Goal: Task Accomplishment & Management: Use online tool/utility

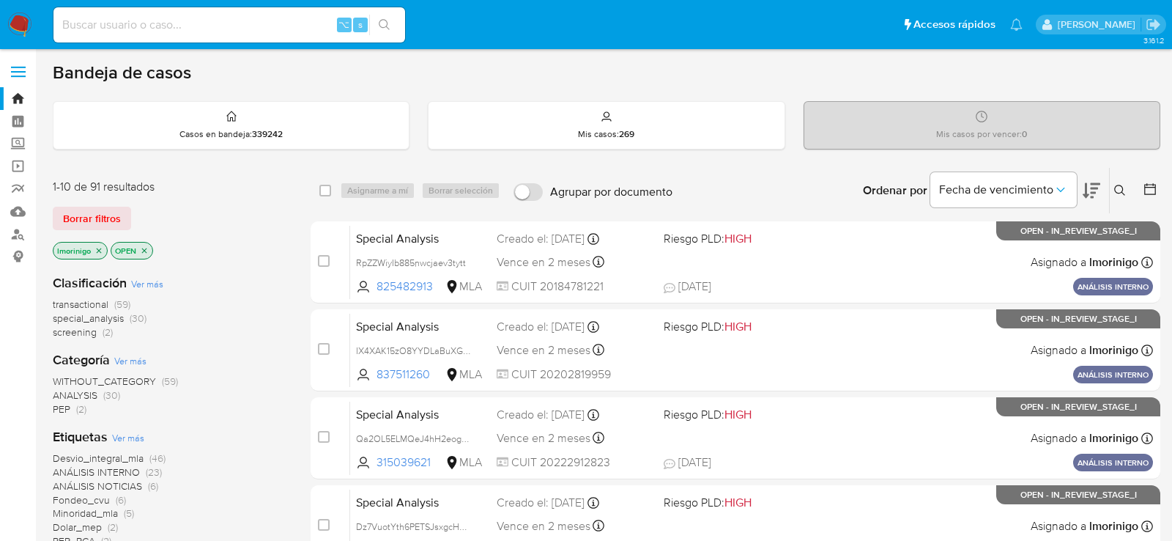
click at [214, 26] on input at bounding box center [229, 24] width 352 height 19
paste input "BBB0h4gTr8oElnf9GbANjgVt"
type input "BBB0h4gTr8oElnf9GbANjgVt"
click at [262, 26] on input at bounding box center [229, 24] width 352 height 19
paste input "BBB0h4gTr8oElnf9GbANjgVt"
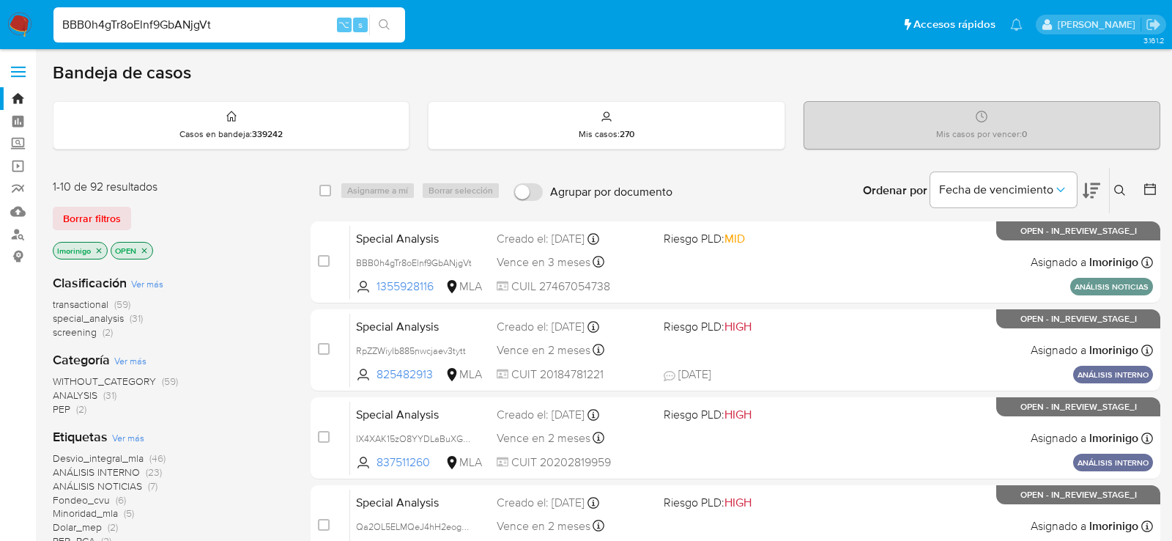
type input "BBB0h4gTr8oElnf9GbANjgVt"
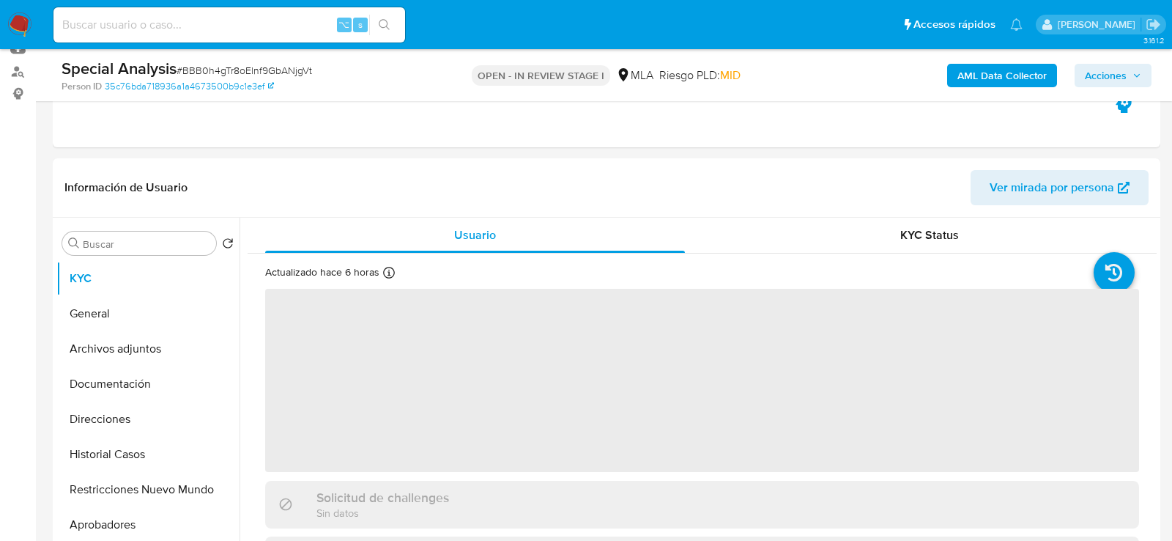
scroll to position [172, 0]
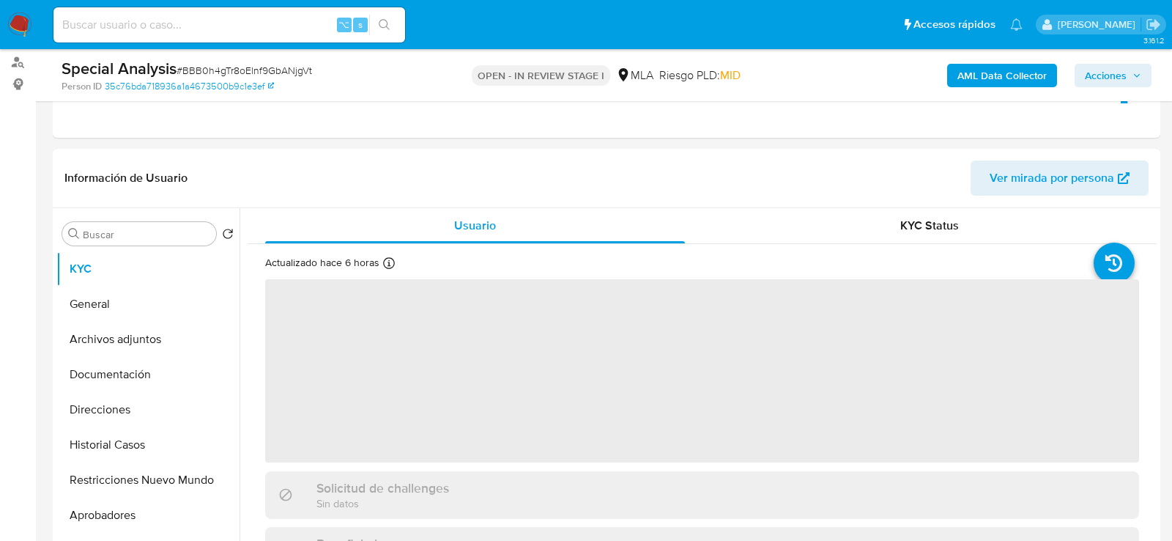
select select "10"
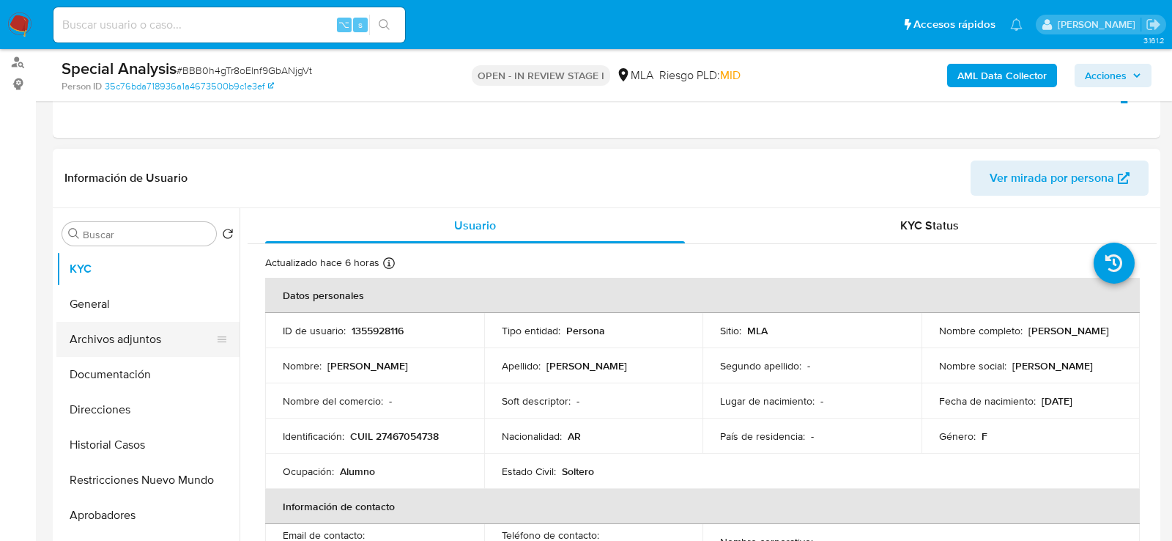
click at [103, 339] on button "Archivos adjuntos" at bounding box center [141, 339] width 171 height 35
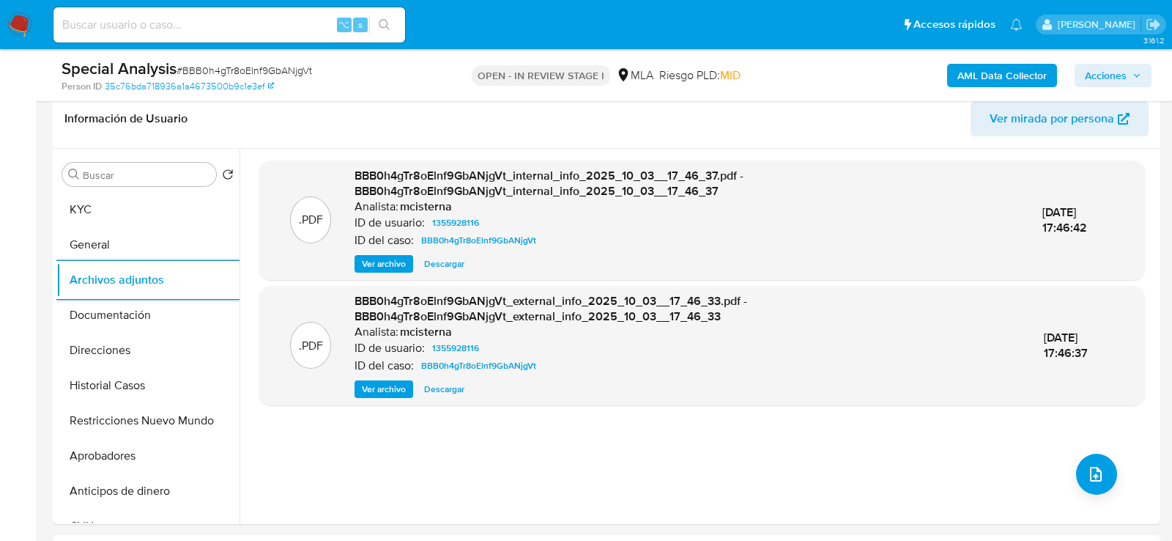
scroll to position [267, 0]
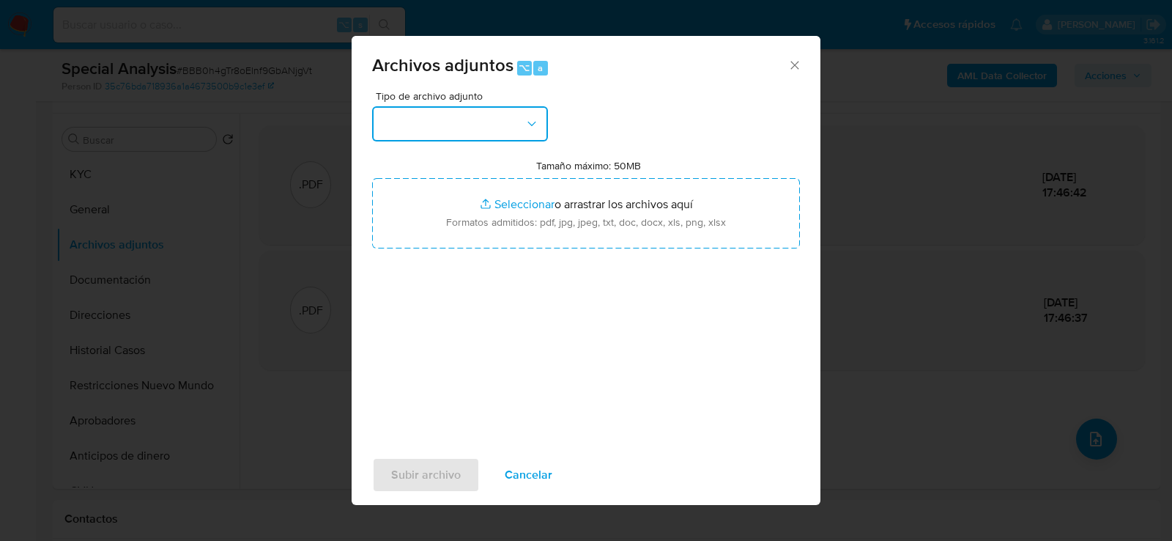
click at [493, 122] on button "button" at bounding box center [460, 123] width 176 height 35
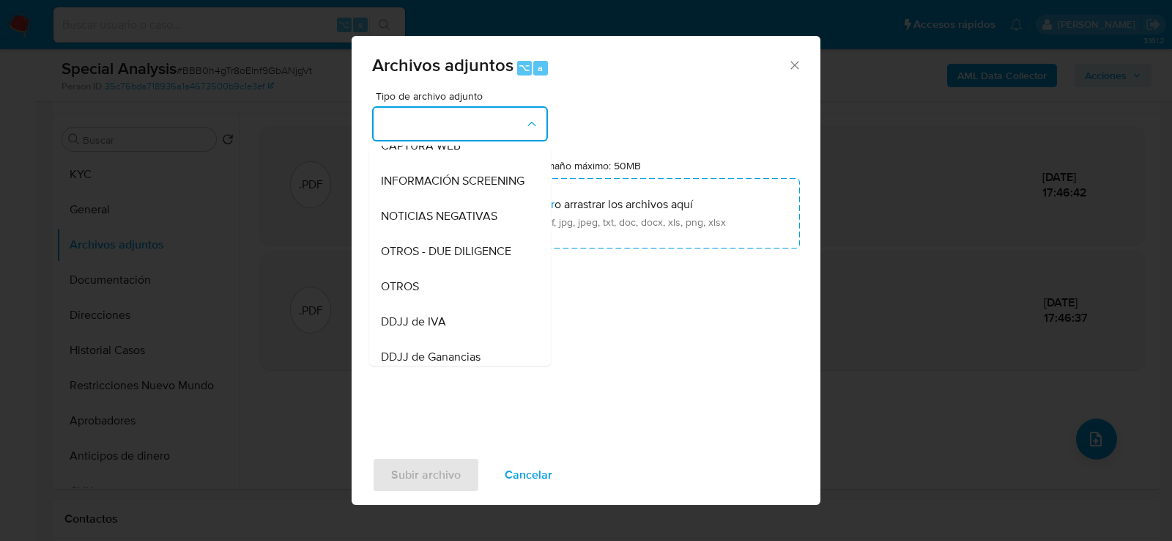
scroll to position [158, 0]
click at [448, 271] on div "OTROS" at bounding box center [455, 286] width 149 height 35
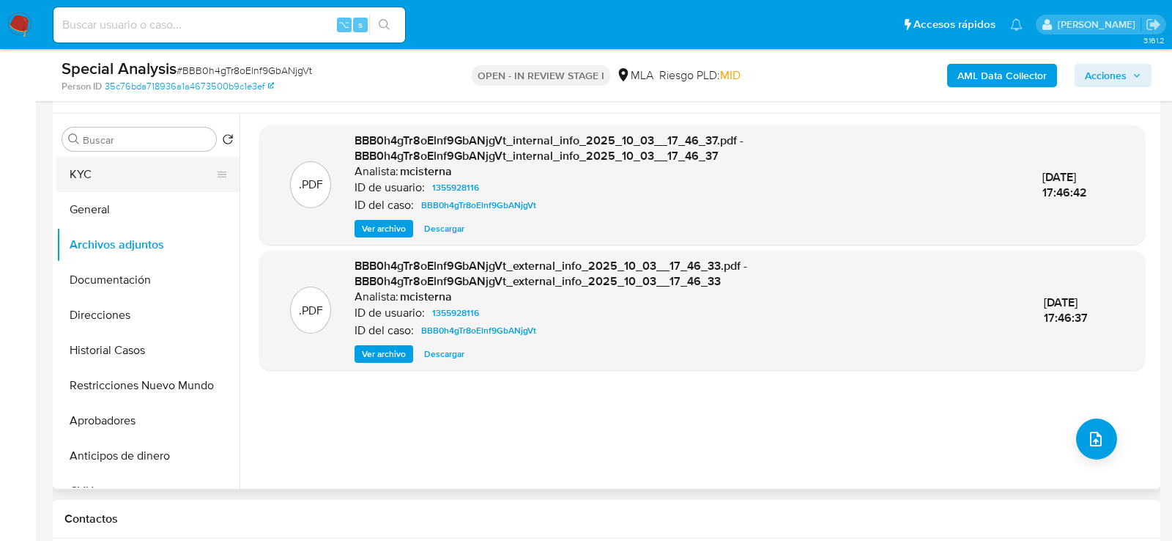
click at [127, 163] on button "KYC" at bounding box center [141, 174] width 171 height 35
click at [1089, 451] on button "upload-file" at bounding box center [1096, 438] width 41 height 41
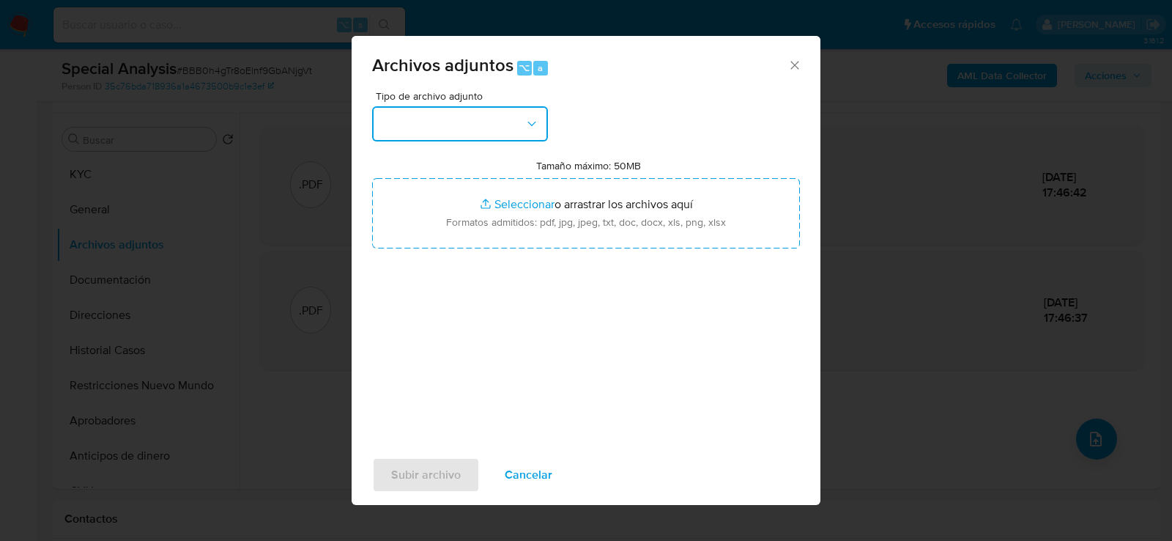
click at [516, 130] on button "button" at bounding box center [460, 123] width 176 height 35
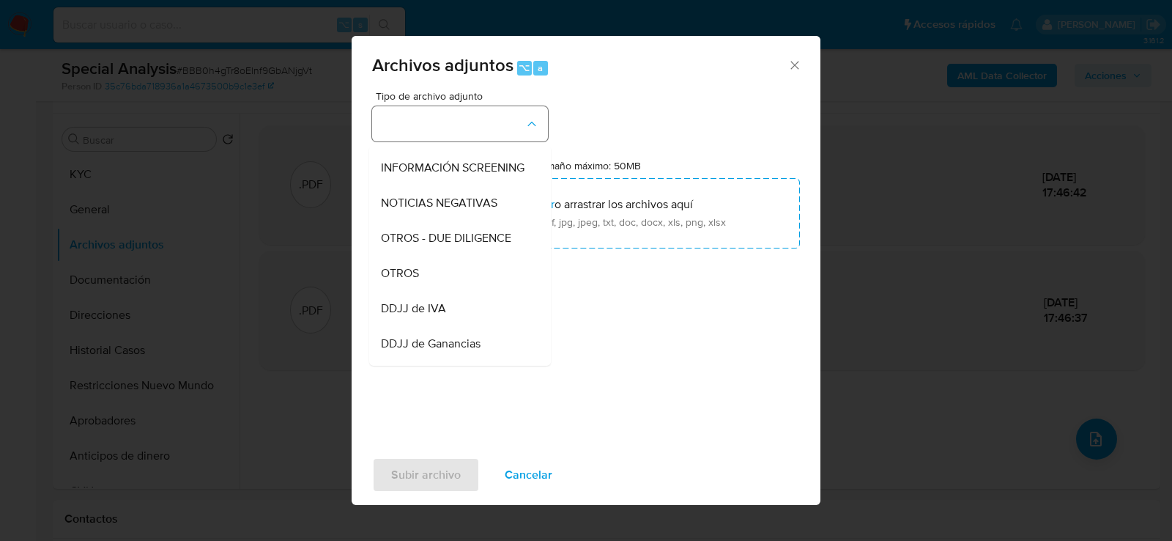
scroll to position [184, 0]
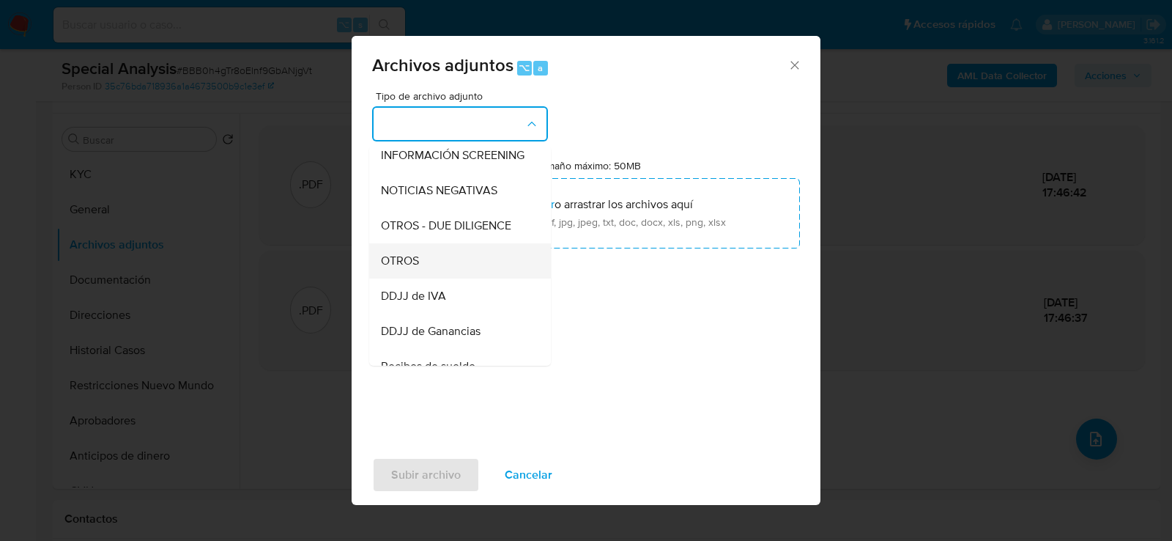
click at [473, 251] on div "OTROS" at bounding box center [455, 259] width 149 height 35
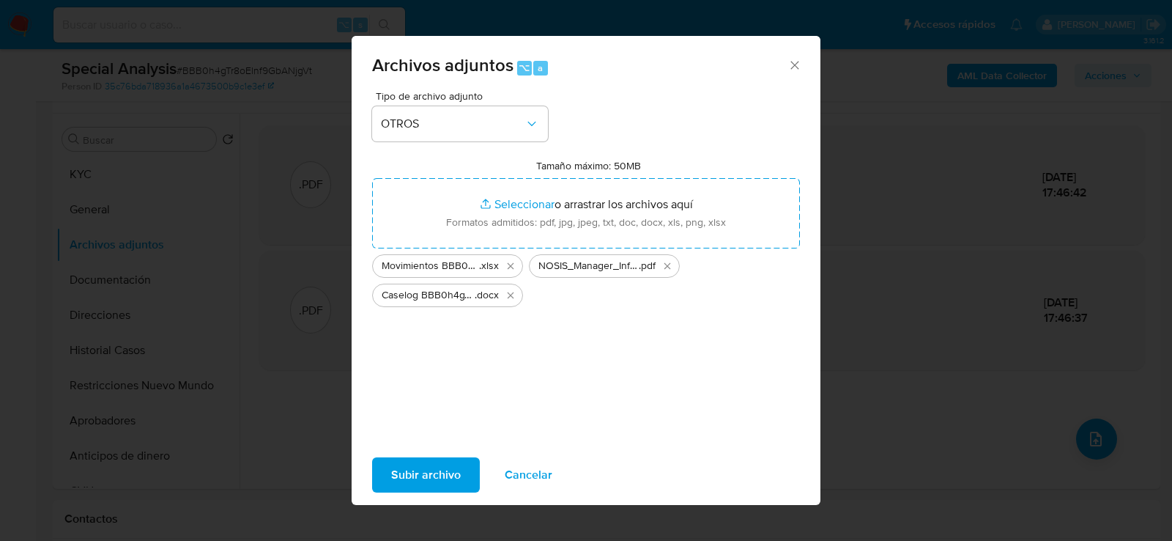
click at [430, 477] on span "Subir archivo" at bounding box center [426, 475] width 70 height 32
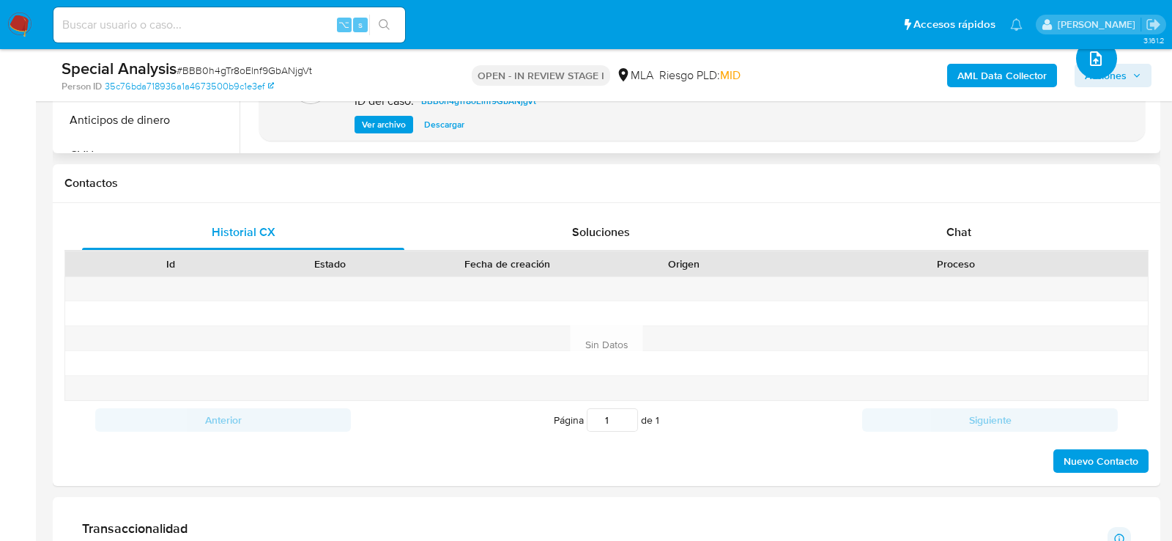
scroll to position [621, 0]
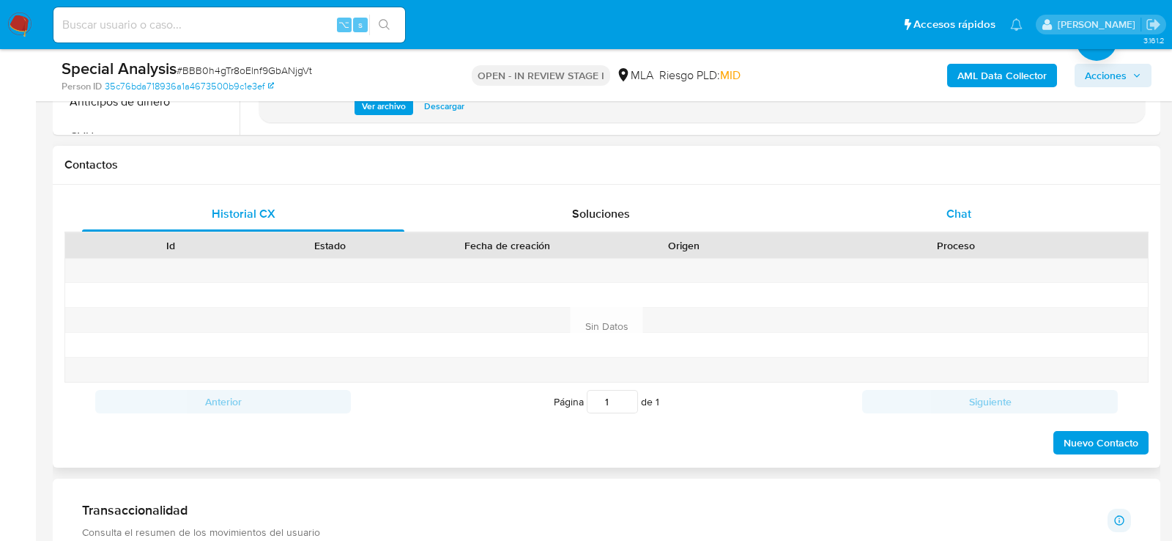
click at [947, 222] on div "Chat" at bounding box center [959, 213] width 322 height 35
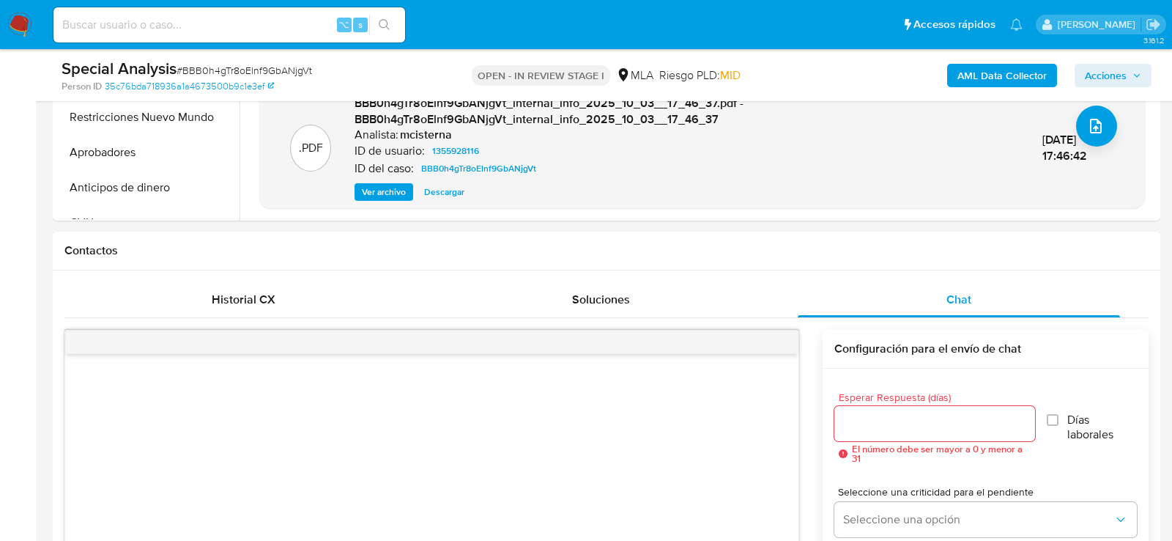
scroll to position [393, 0]
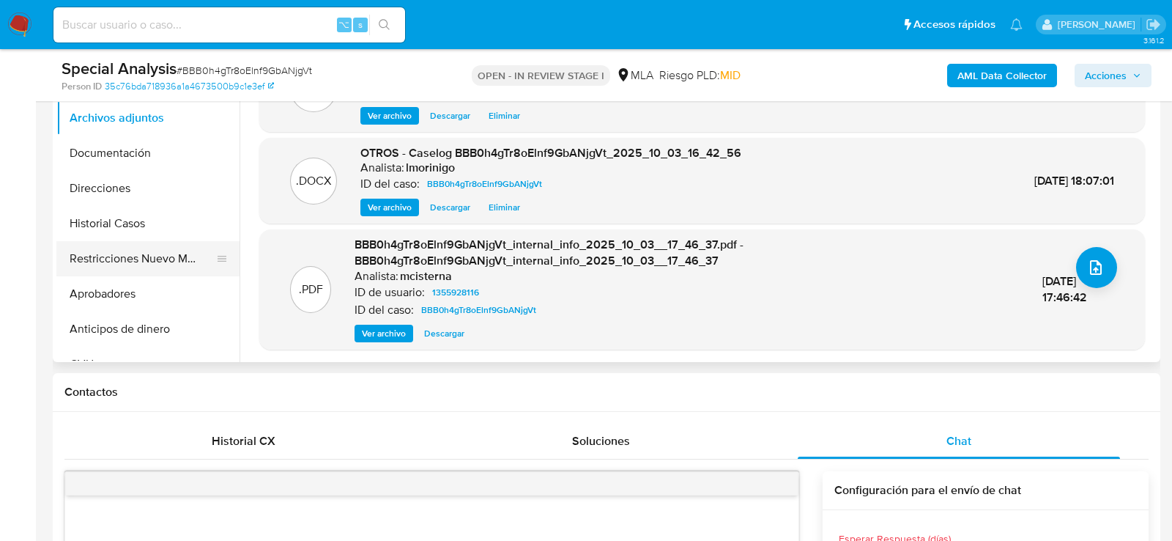
click at [156, 254] on button "Restricciones Nuevo Mundo" at bounding box center [141, 258] width 171 height 35
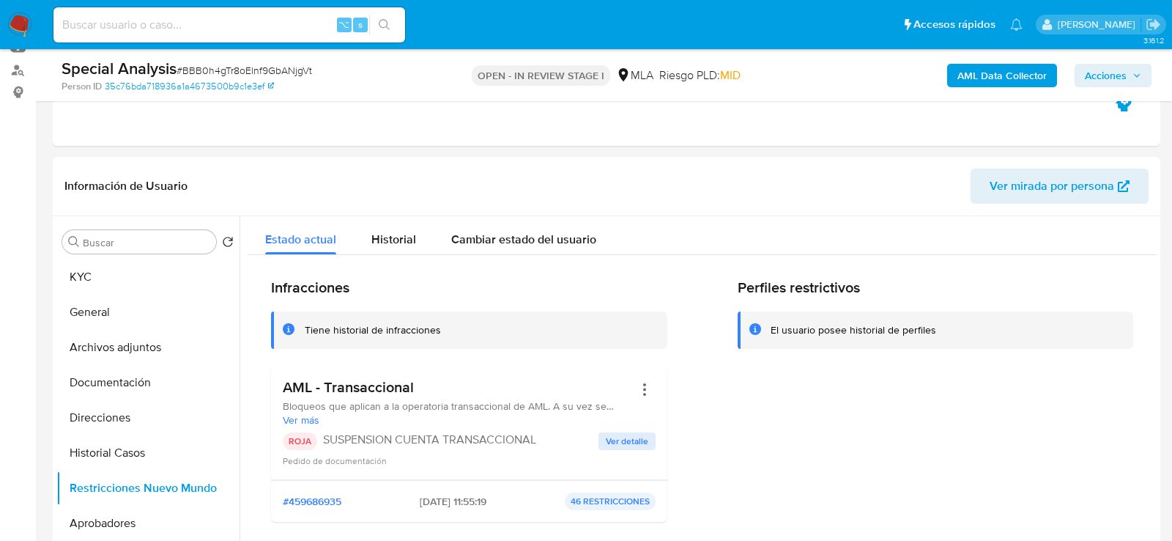
scroll to position [141, 0]
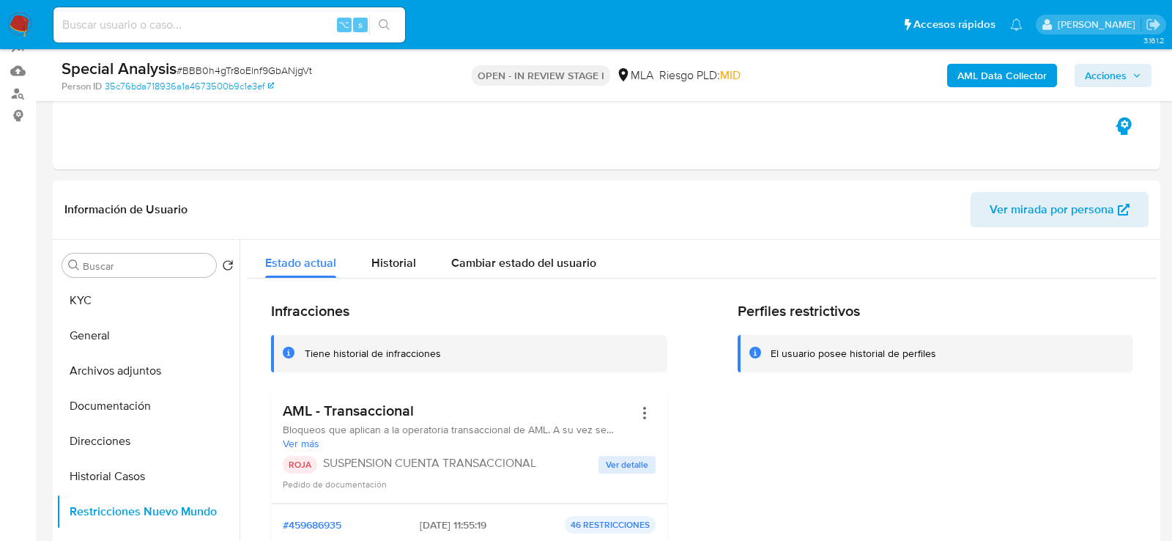
click at [1105, 86] on div "AML Data Collector Acciones" at bounding box center [972, 75] width 360 height 34
click at [1086, 74] on span "Acciones" at bounding box center [1106, 75] width 42 height 23
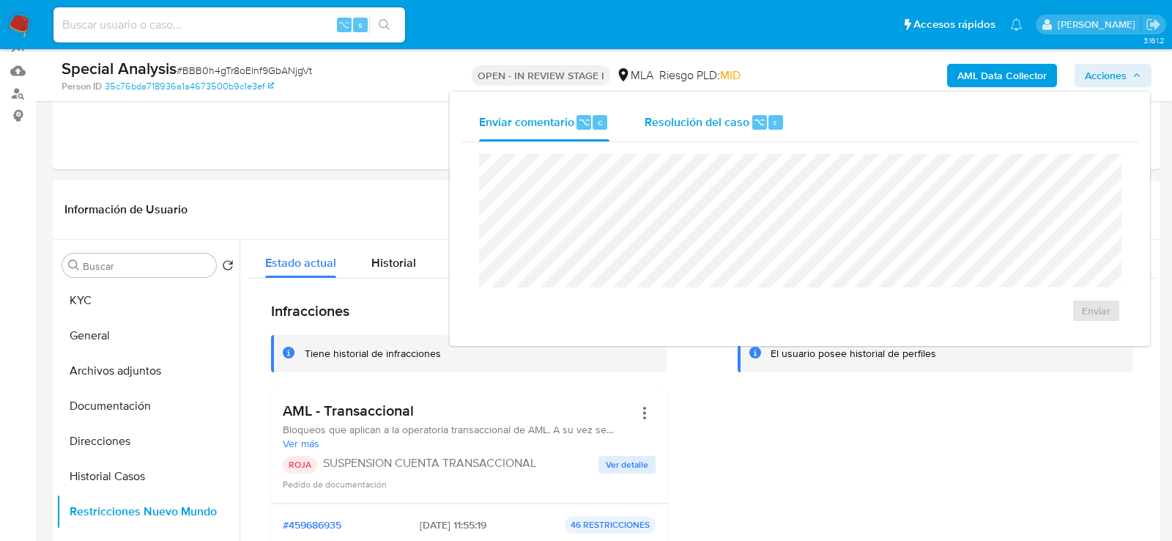
click at [700, 125] on span "Resolución del caso" at bounding box center [697, 121] width 105 height 17
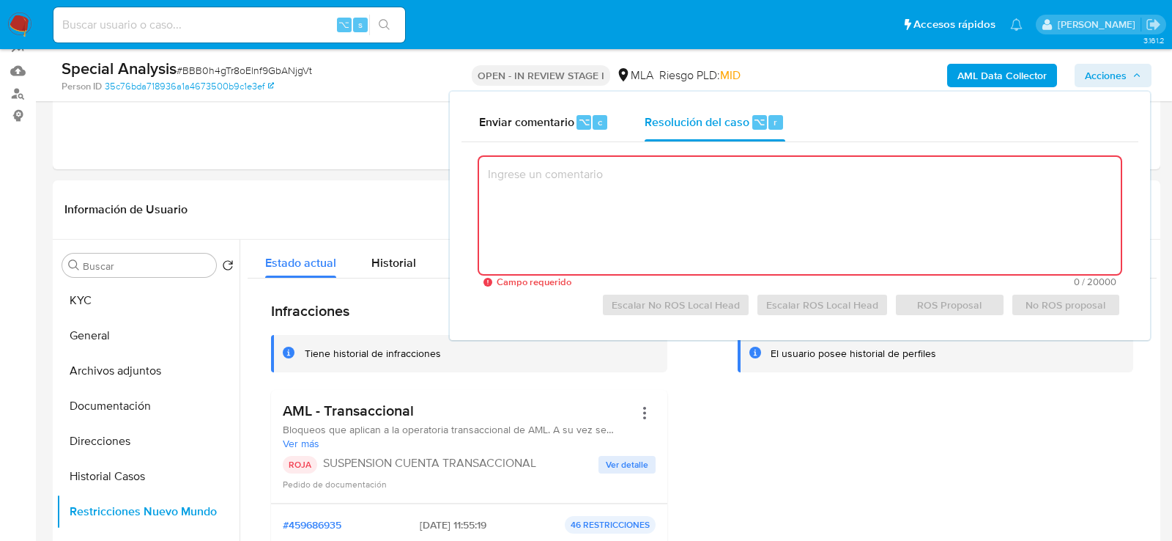
paste textarea "Se procede al cierre del caso según el análisis efectuado en el caselog adjunto."
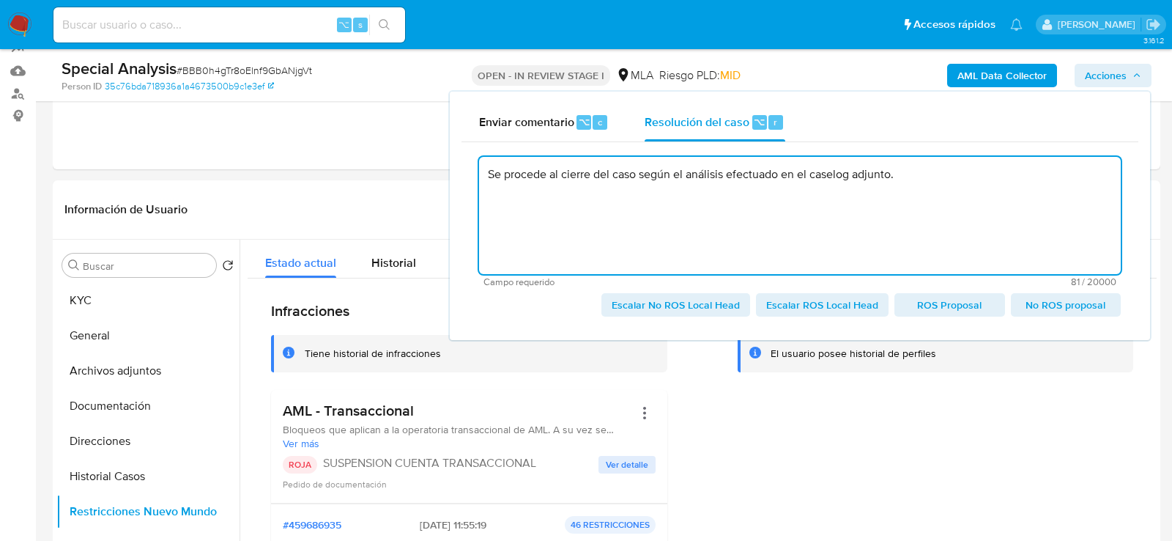
click at [850, 310] on span "Escalar ROS Local Head" at bounding box center [822, 305] width 112 height 21
type textarea "Se procede al cierre del caso según el análisis efectuado en el caselog adjunto."
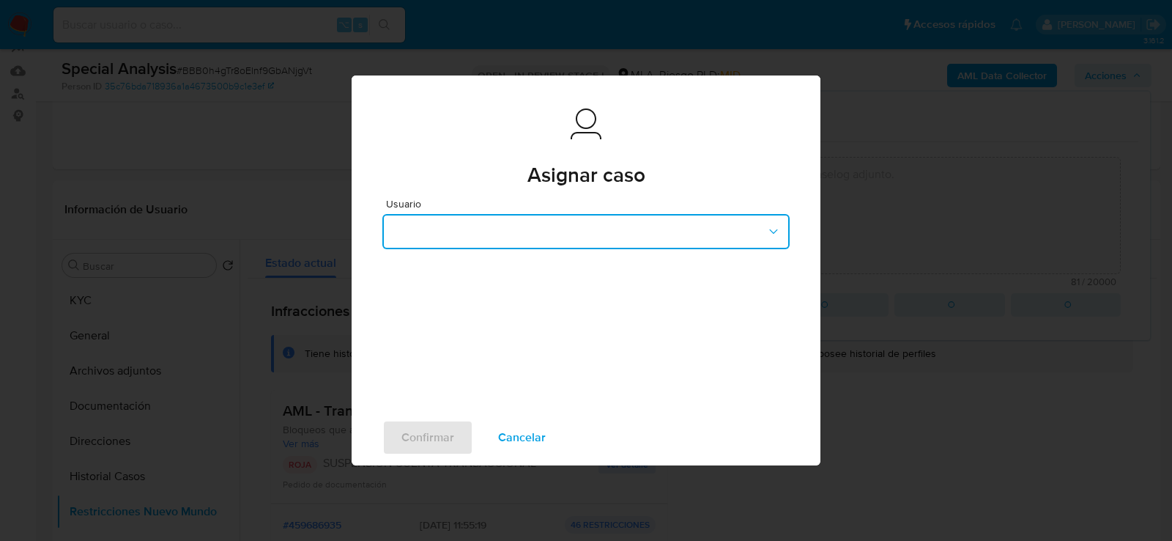
click at [452, 228] on button "button" at bounding box center [585, 231] width 407 height 35
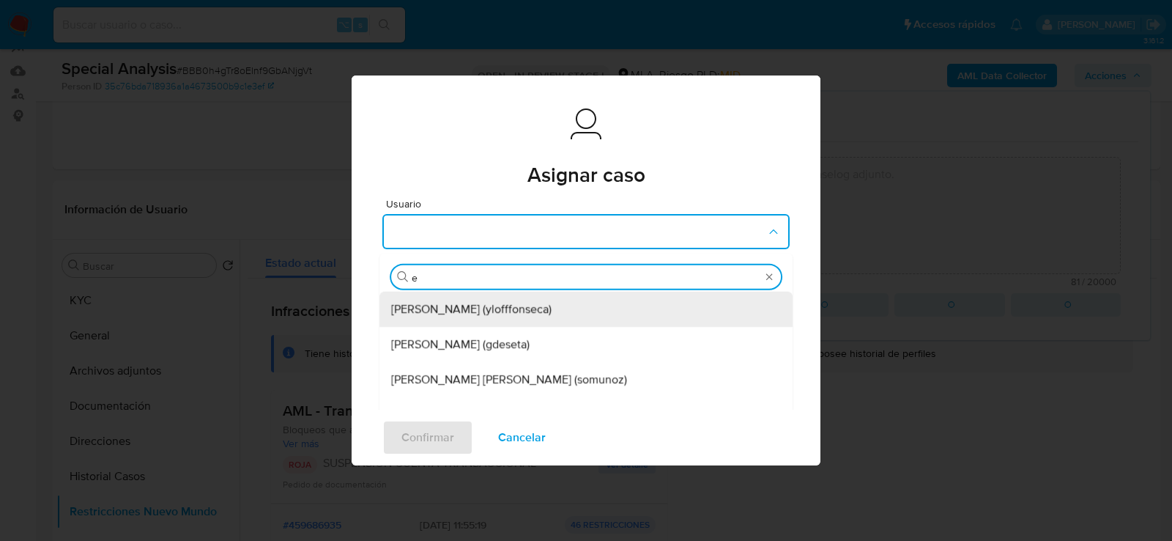
type input "ez"
click at [452, 303] on span "Ezequiel Gonzalo Castrillon (ecastrillon)" at bounding box center [466, 309] width 150 height 15
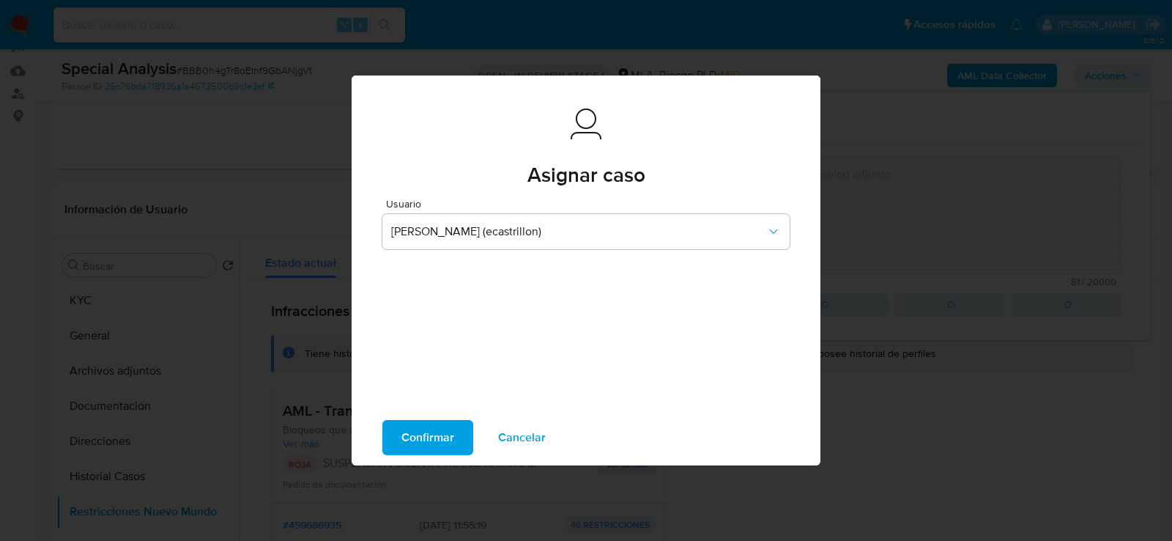
click at [429, 421] on span "Confirmar" at bounding box center [427, 437] width 53 height 32
type textarea "Se procede al cierre del caso según el análisis efectuado en el caselog adjunto."
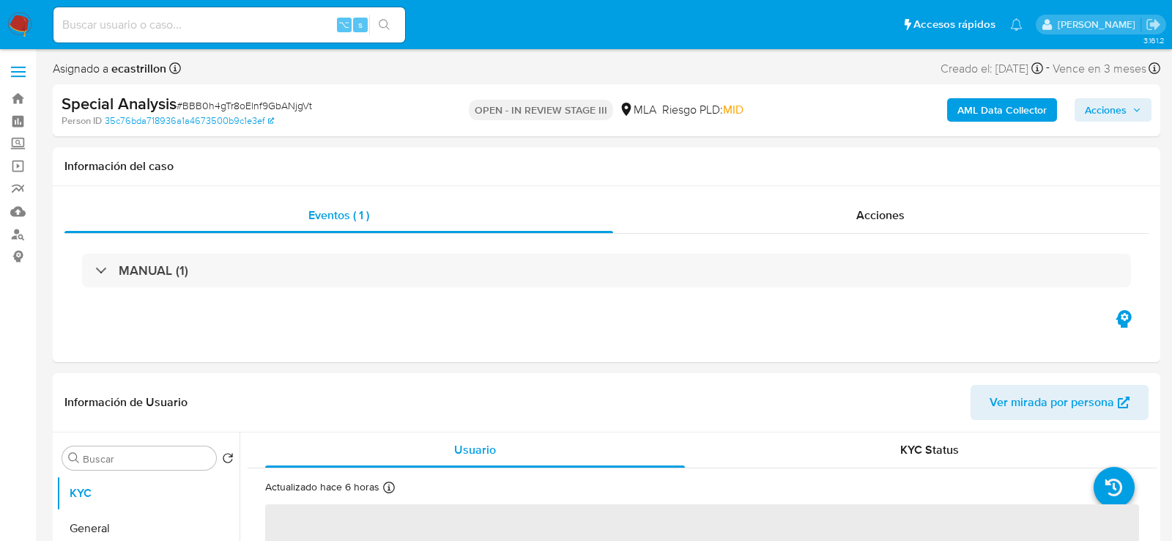
select select "10"
